Goal: Task Accomplishment & Management: Manage account settings

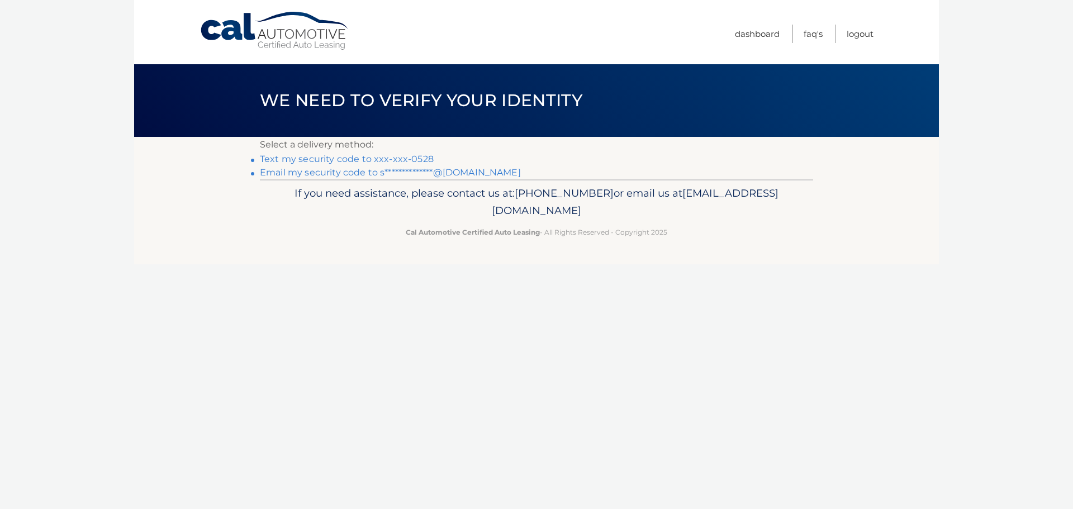
click at [315, 158] on link "Text my security code to xxx-xxx-0528" at bounding box center [347, 159] width 174 height 11
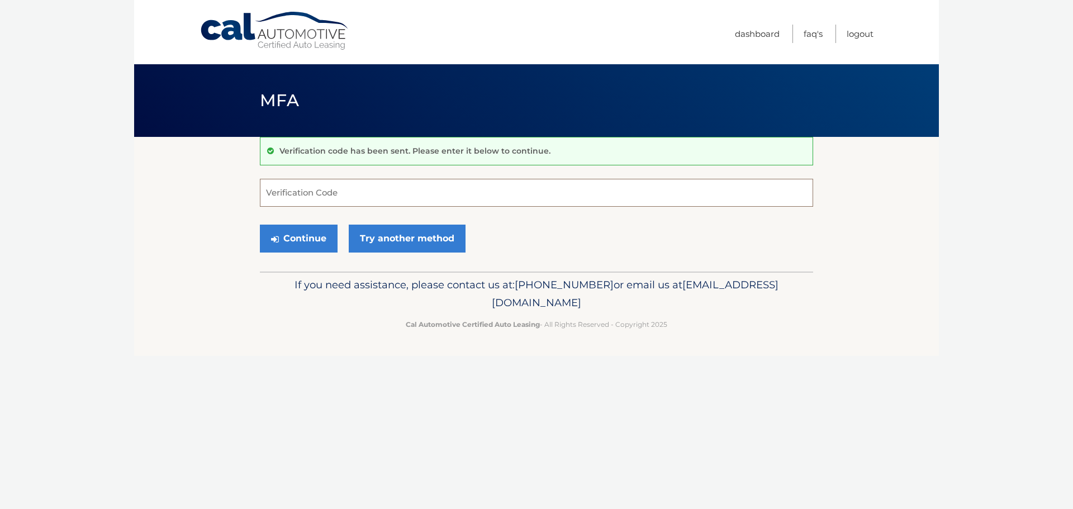
click at [386, 202] on input "Verification Code" at bounding box center [536, 193] width 553 height 28
type input "625318"
click at [260, 225] on button "Continue" at bounding box center [299, 239] width 78 height 28
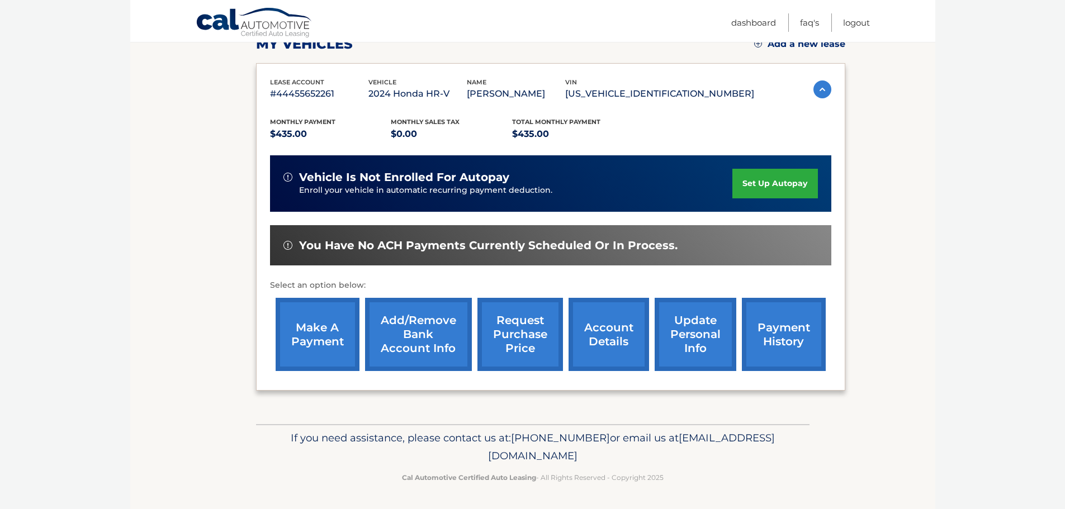
scroll to position [112, 0]
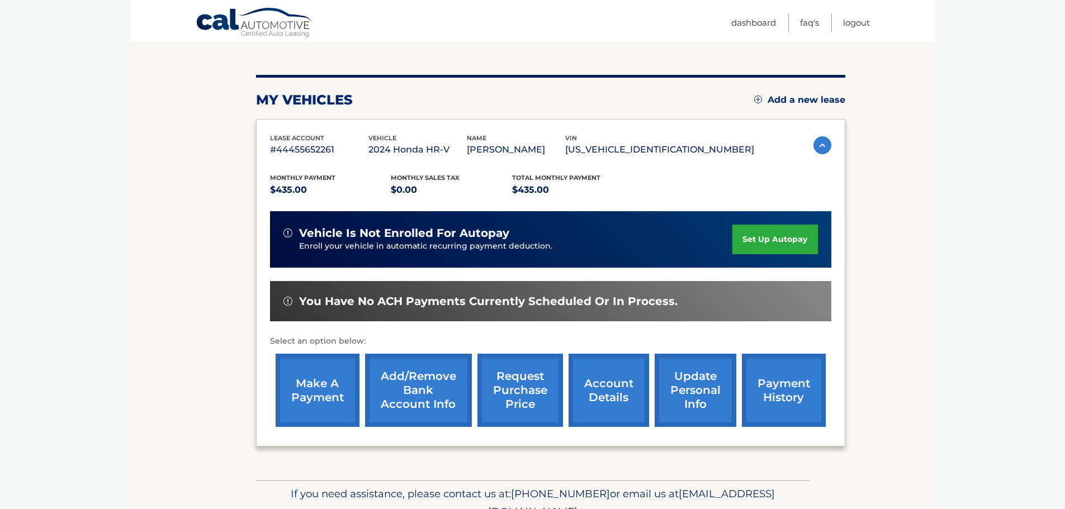
click at [778, 385] on link "payment history" at bounding box center [784, 390] width 84 height 73
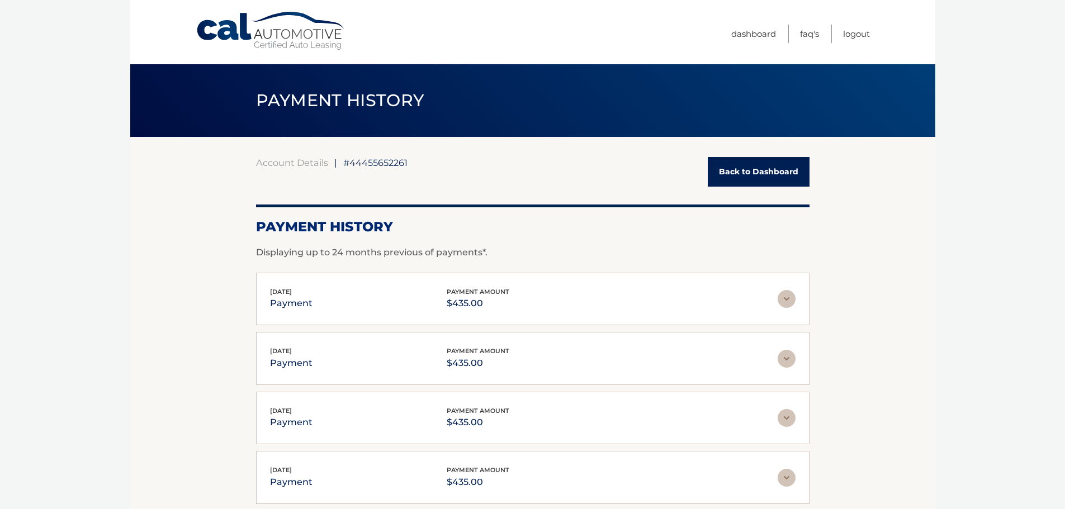
click at [747, 182] on link "Back to Dashboard" at bounding box center [759, 172] width 102 height 30
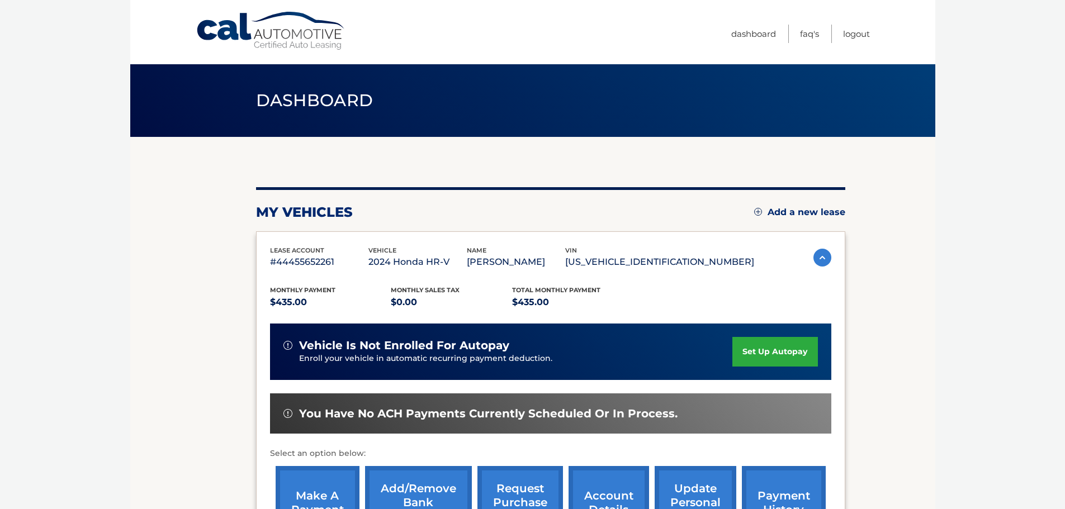
click at [321, 478] on link "make a payment" at bounding box center [318, 502] width 84 height 73
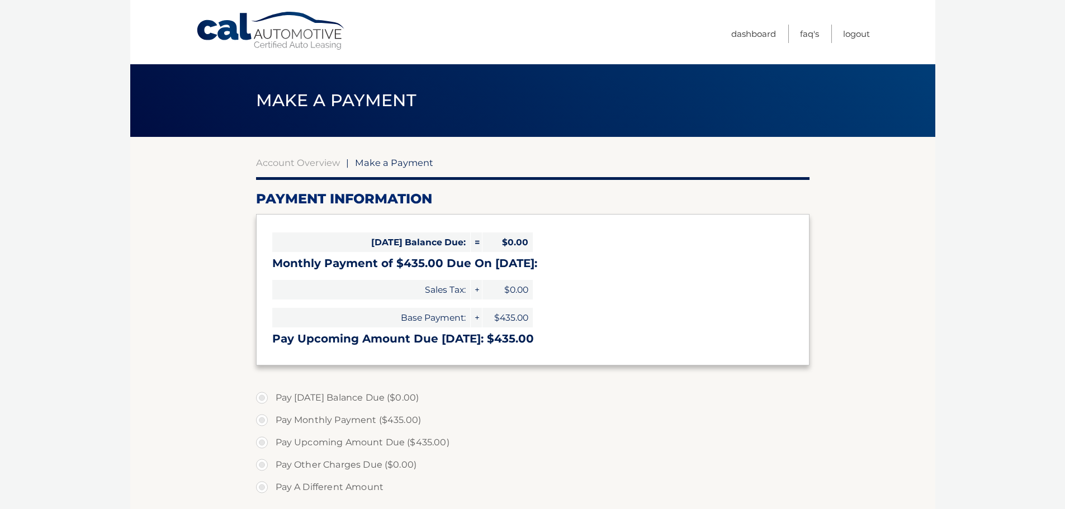
select select "MTA4MTQ3MDEtZmE3OS00YTFjLThmZDYtMDJiODhhYjk5MTQ2"
